Goal: Navigation & Orientation: Find specific page/section

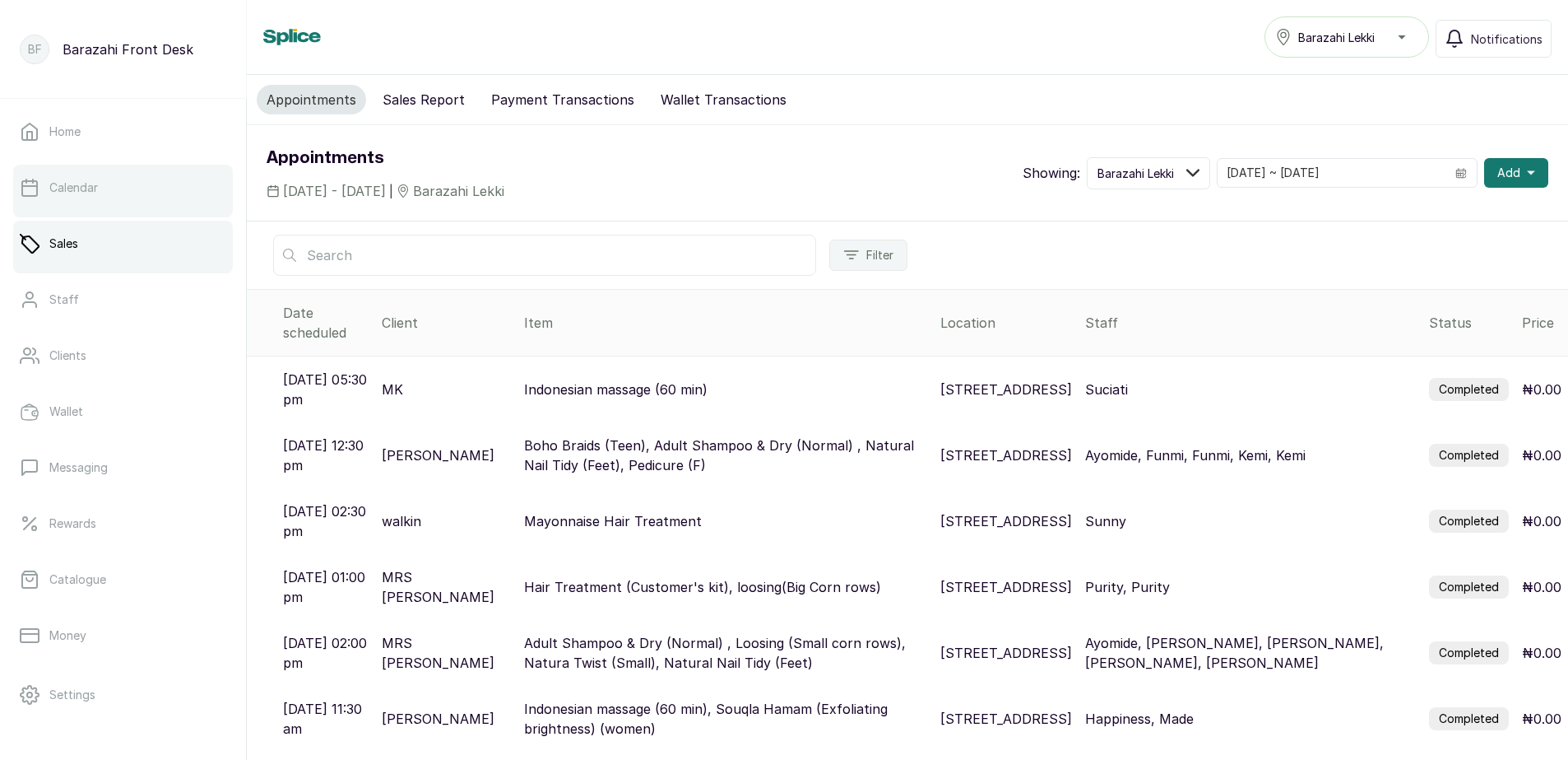
click at [148, 182] on link "Calendar" at bounding box center [123, 187] width 219 height 46
